Goal: Browse casually: Explore the website without a specific task or goal

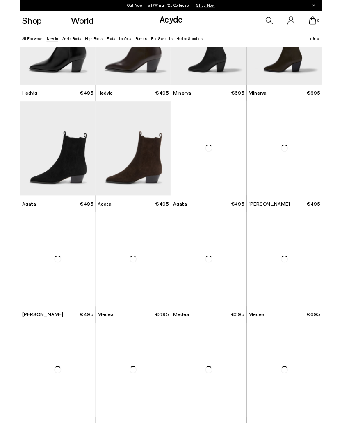
scroll to position [64, 0]
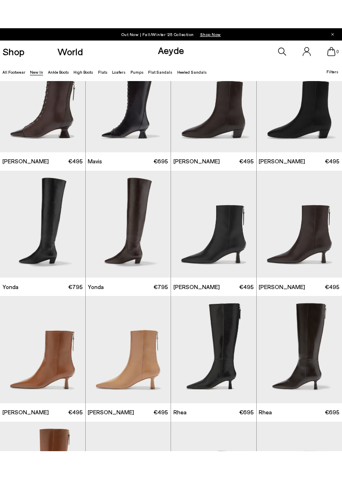
scroll to position [663, 0]
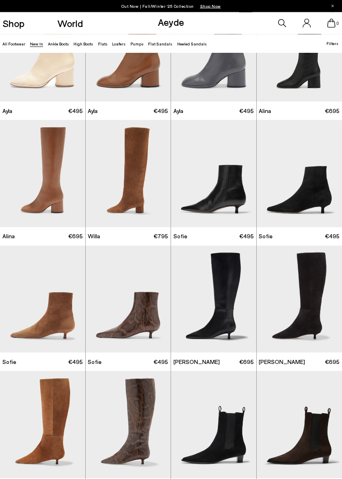
scroll to position [1439, 0]
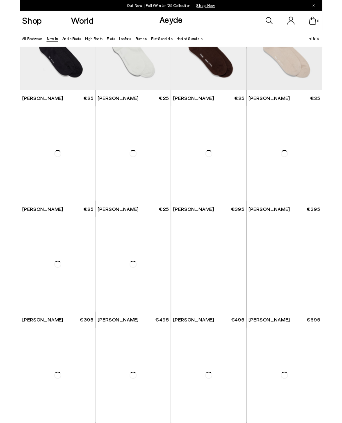
scroll to position [3722, 0]
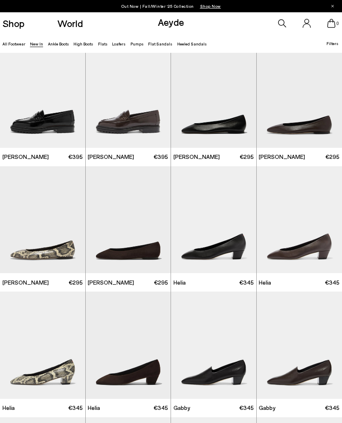
scroll to position [4753, 0]
